Goal: Obtain resource: Obtain resource

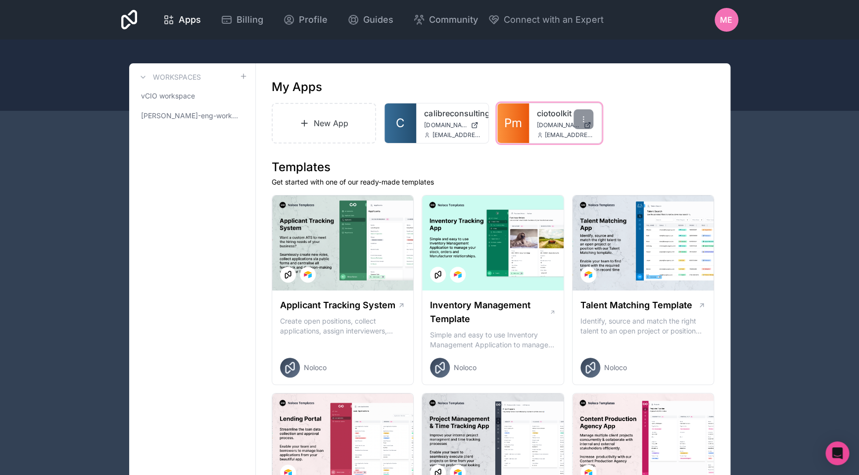
click at [546, 107] on div "ciotoolkit ciotoolkit.noloco.co company@calibreconsulting.au" at bounding box center [565, 123] width 72 height 40
click at [574, 117] on div at bounding box center [583, 119] width 20 height 20
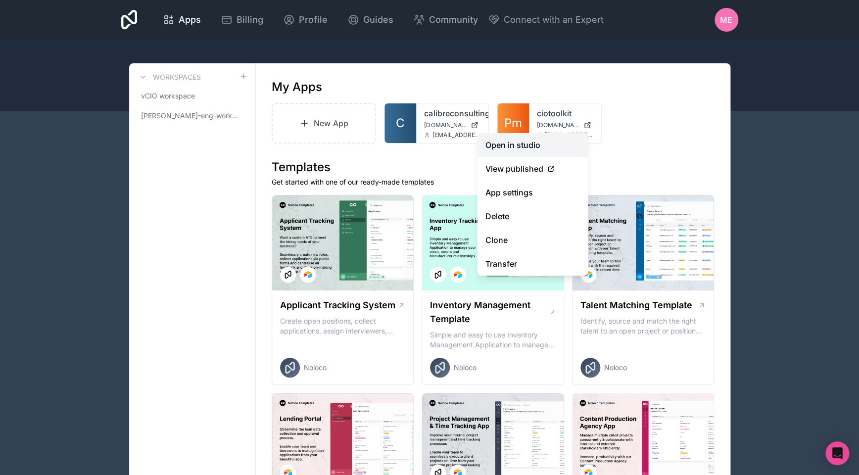
click at [564, 139] on link "Open in studio" at bounding box center [532, 145] width 111 height 24
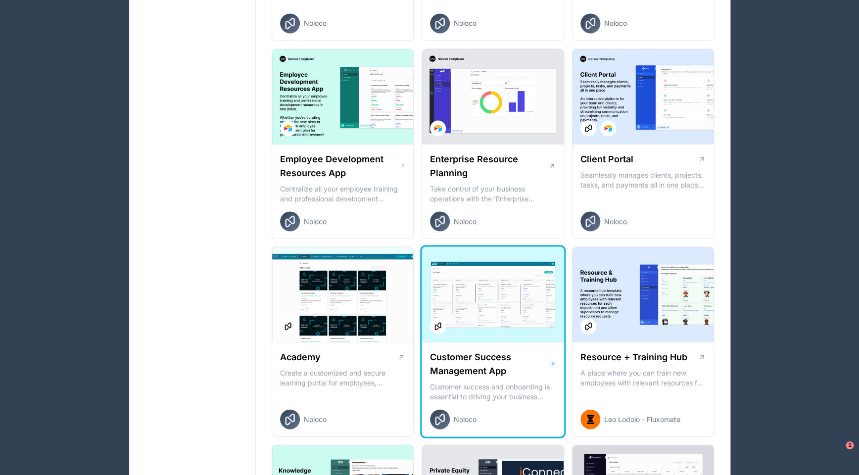
scroll to position [743, 0]
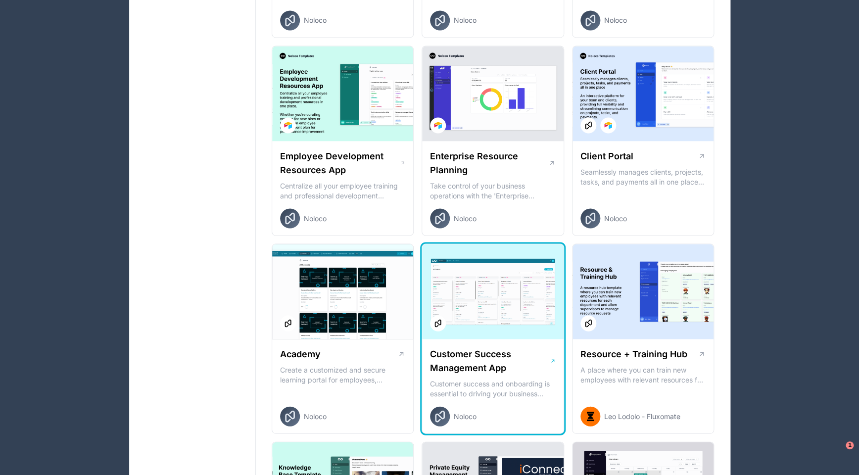
click at [458, 305] on div at bounding box center [492, 291] width 141 height 95
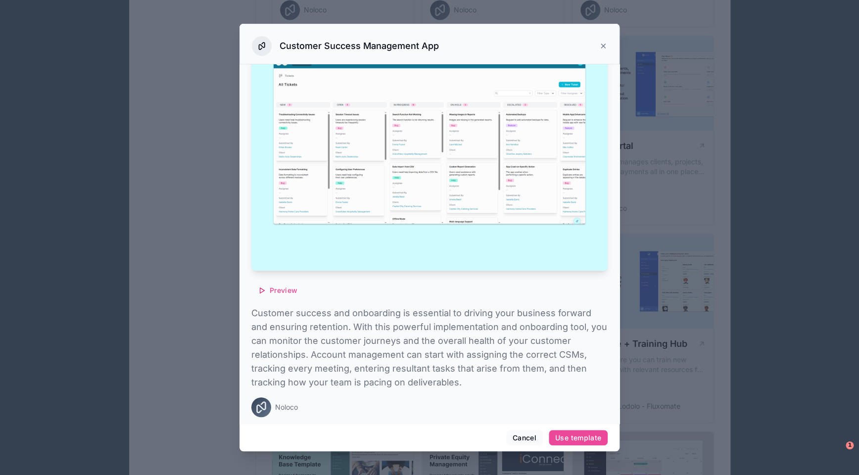
scroll to position [757, 0]
click at [580, 432] on button "Use template" at bounding box center [577, 438] width 59 height 16
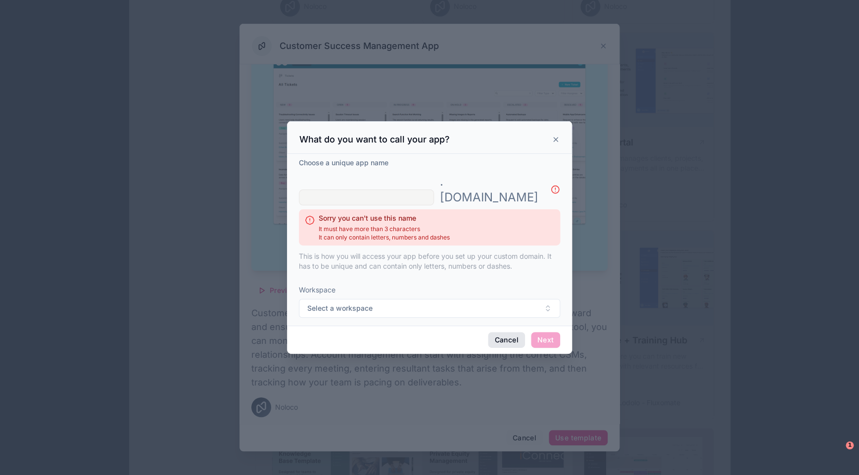
click at [502, 332] on button "Cancel" at bounding box center [506, 340] width 37 height 16
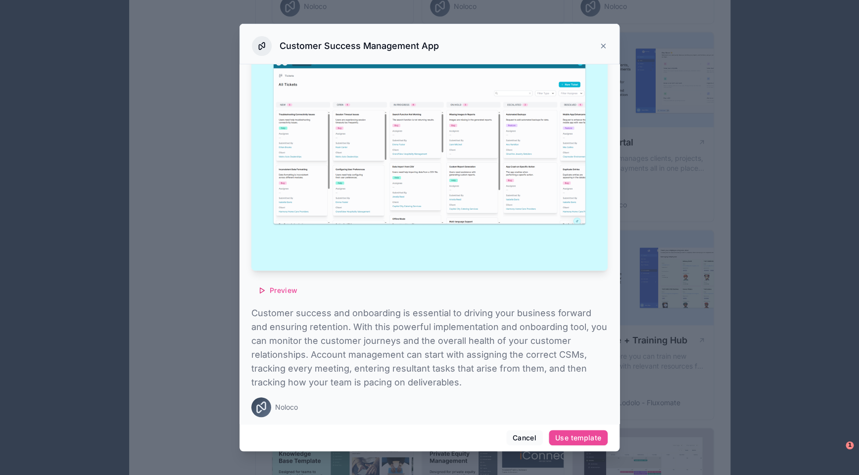
click at [599, 41] on div "Customer Success Management App" at bounding box center [429, 46] width 355 height 20
click at [601, 44] on icon at bounding box center [603, 46] width 8 height 8
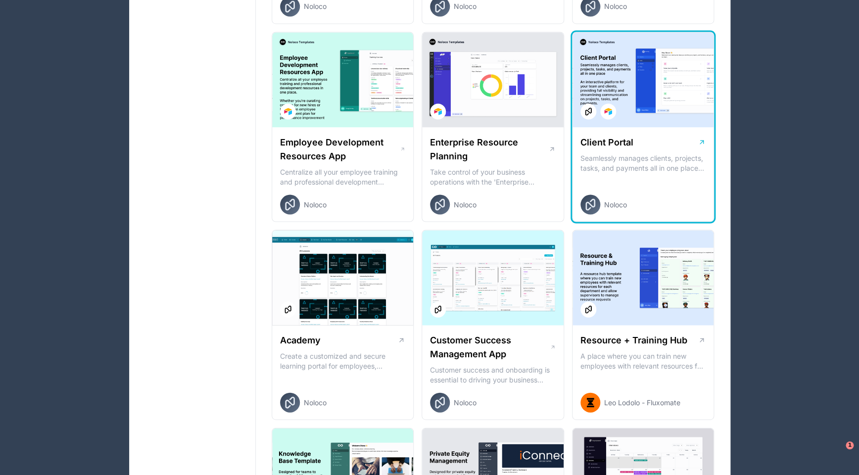
click at [653, 127] on div at bounding box center [642, 79] width 141 height 95
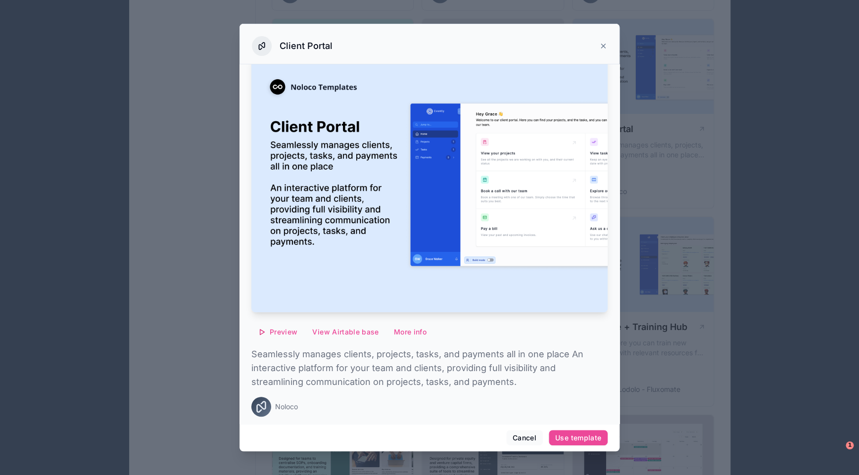
scroll to position [774, 0]
click at [574, 437] on div "Use template" at bounding box center [578, 437] width 46 height 9
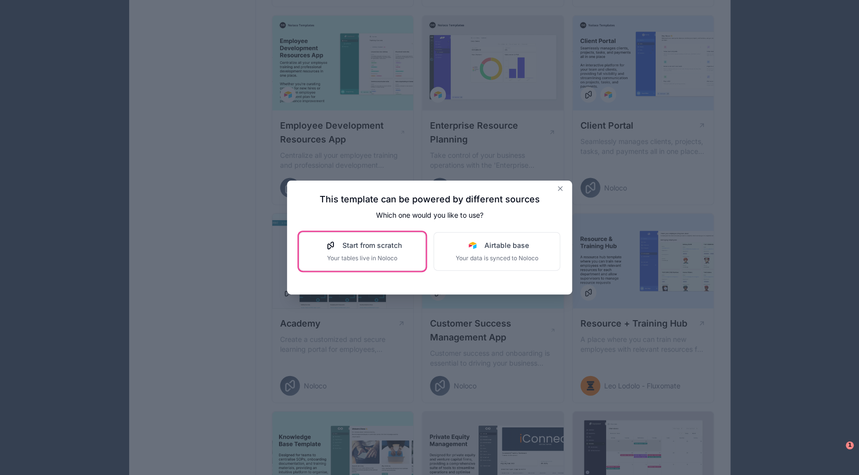
click at [386, 259] on span "Your tables live in Noloco" at bounding box center [361, 258] width 79 height 8
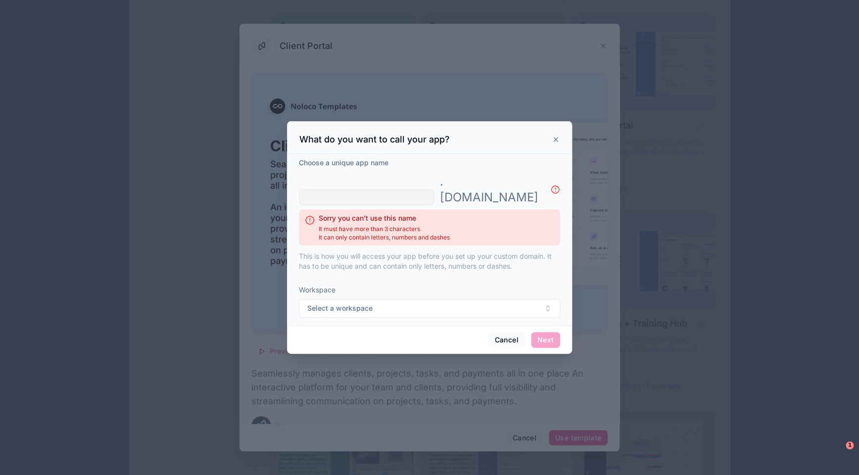
click at [380, 193] on input "text" at bounding box center [366, 197] width 135 height 16
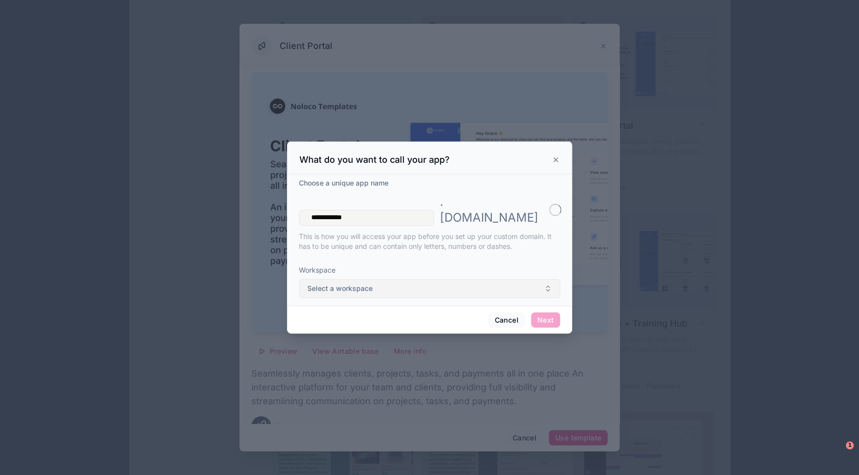
type input "**********"
click at [408, 279] on button "Select a workspace" at bounding box center [429, 288] width 261 height 19
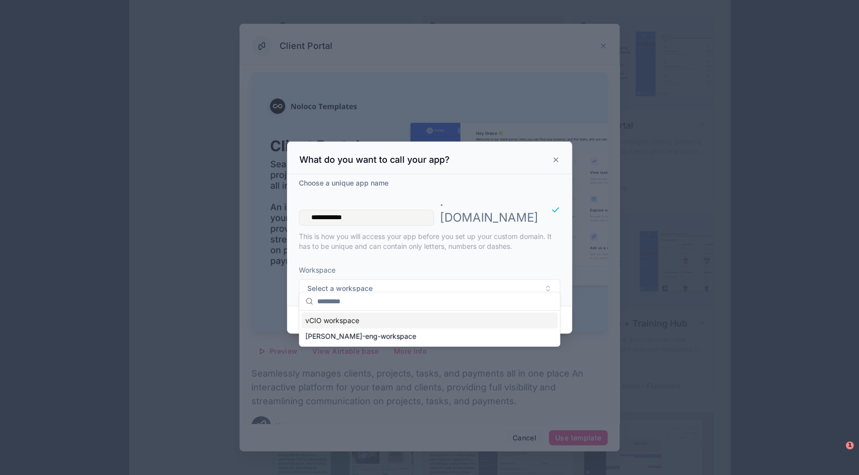
click at [389, 323] on div "vCIO workspace" at bounding box center [429, 321] width 256 height 16
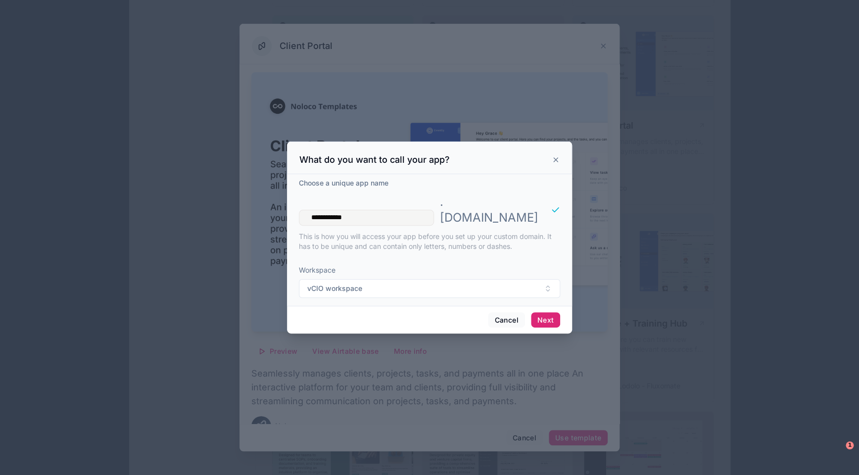
click at [545, 312] on button "Next" at bounding box center [545, 320] width 29 height 16
